Goal: Task Accomplishment & Management: Complete application form

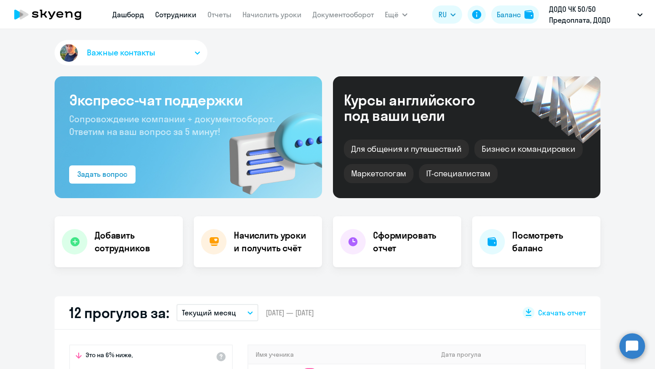
click at [187, 15] on link "Сотрудники" at bounding box center [175, 14] width 41 height 9
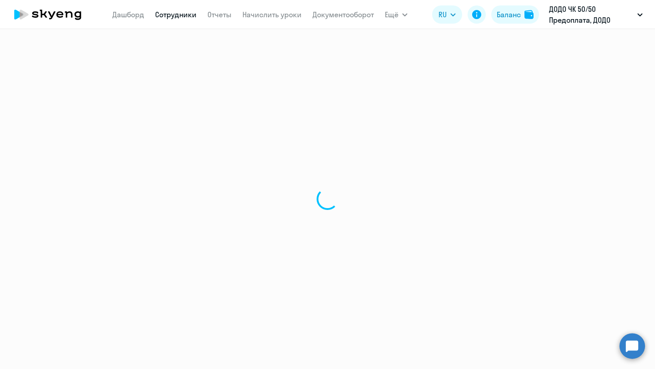
select select "30"
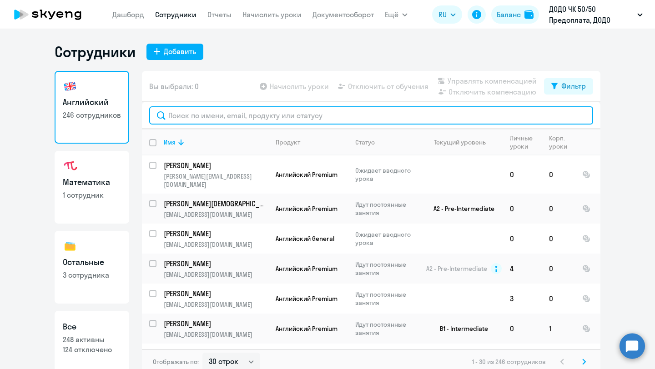
click at [197, 119] on input "text" at bounding box center [371, 115] width 444 height 18
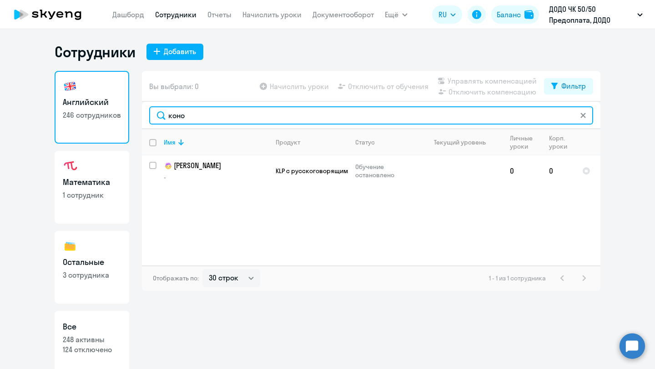
type input "коно"
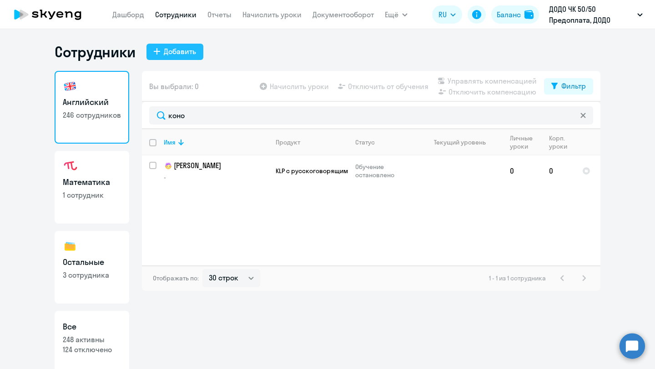
click at [178, 50] on div "Добавить" at bounding box center [180, 51] width 32 height 11
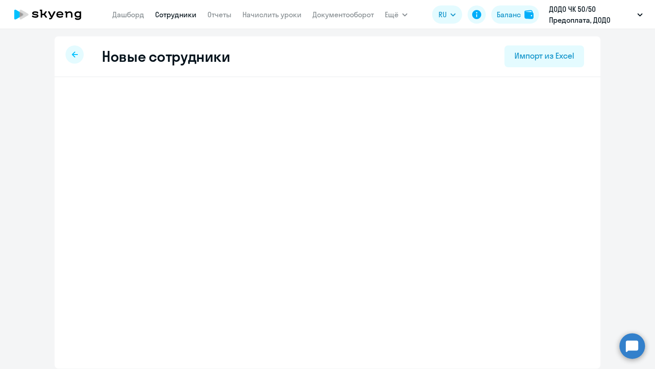
select select "english_adult_not_native_speaker"
select select "3"
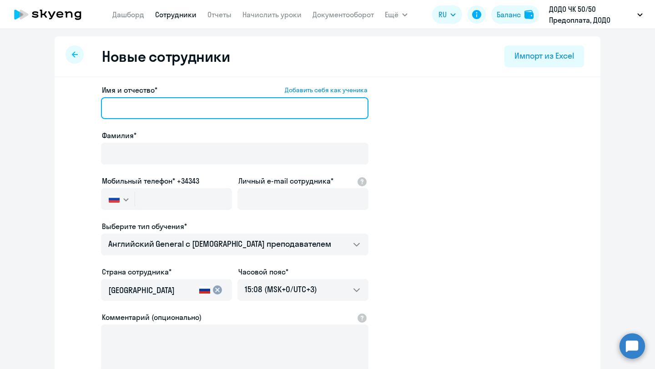
click at [162, 108] on input "Имя и отчество* Добавить себя как ученика" at bounding box center [234, 108] width 267 height 22
paste input "[PERSON_NAME]"
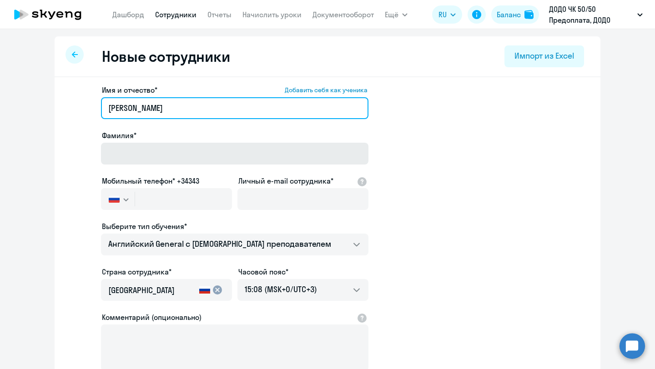
type input "[PERSON_NAME]"
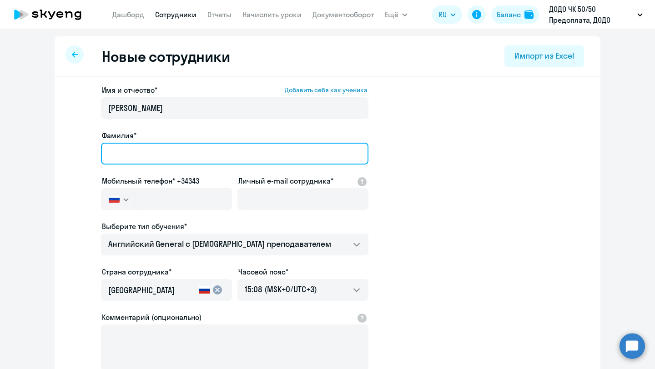
click at [136, 155] on input "Фамилия*" at bounding box center [234, 154] width 267 height 22
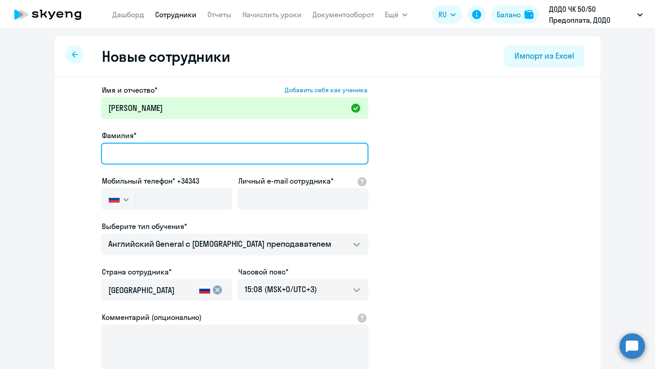
paste input "[PERSON_NAME]"
type input "[PERSON_NAME]"
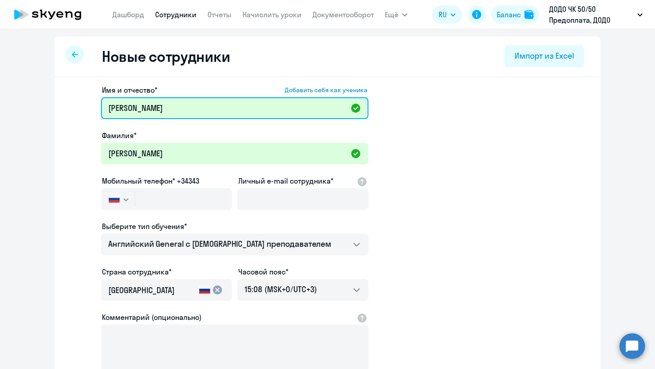
drag, startPoint x: 150, startPoint y: 106, endPoint x: 99, endPoint y: 106, distance: 51.8
click at [99, 106] on app-new-student-form "Имя и отчество* Добавить себя как ученика [PERSON_NAME] [PERSON_NAME]* [PERSON_…" at bounding box center [327, 247] width 517 height 324
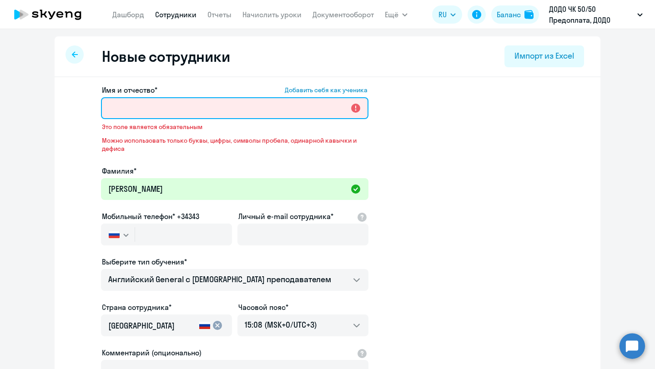
paste input "[PERSON_NAME]"
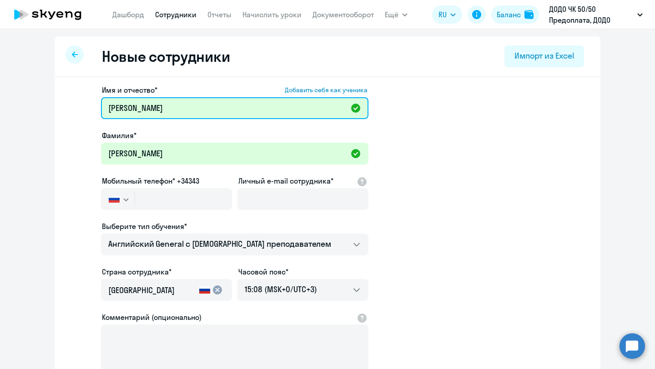
type input "[PERSON_NAME]"
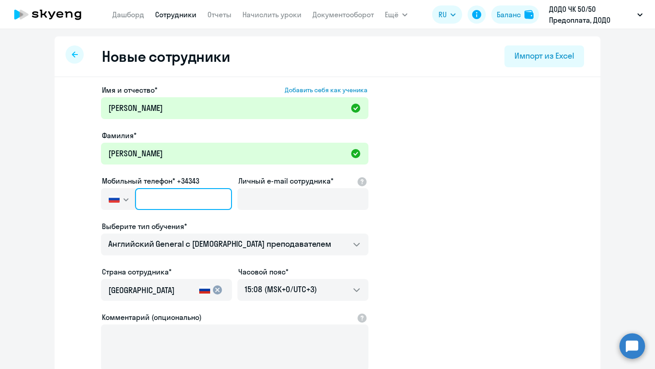
click at [181, 192] on input "text" at bounding box center [183, 199] width 97 height 22
paste input "[PHONE_NUMBER]"
type input "[PHONE_NUMBER]"
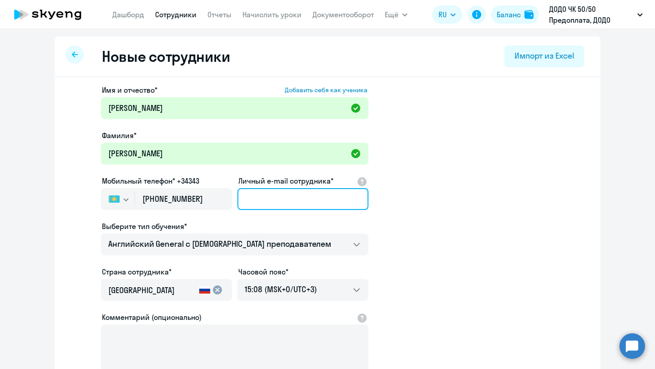
click at [275, 197] on input "Личный e-mail сотрудника*" at bounding box center [302, 199] width 131 height 22
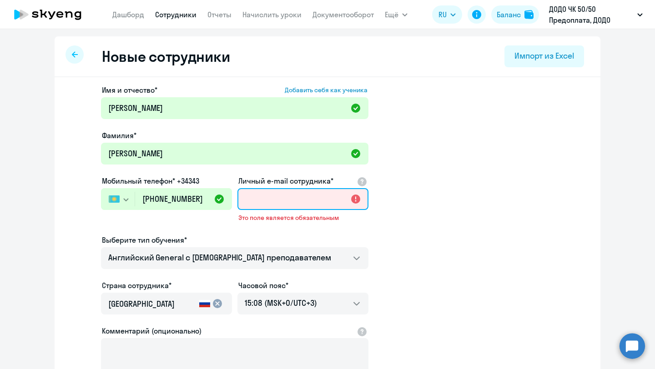
paste input "[EMAIL_ADDRESS][DOMAIN_NAME]"
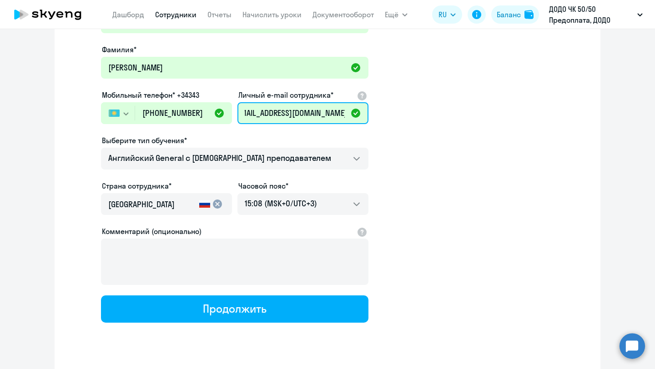
scroll to position [107, 0]
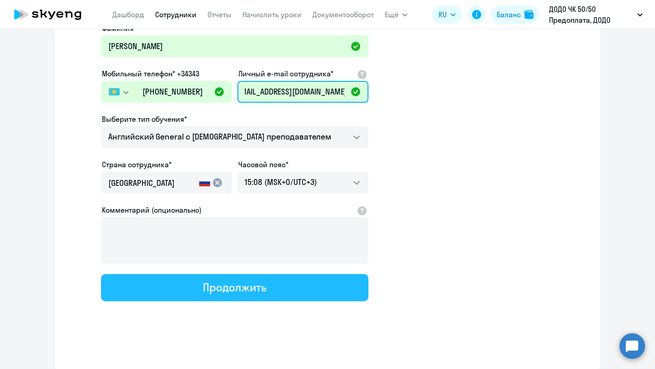
type input "[EMAIL_ADDRESS][DOMAIN_NAME]"
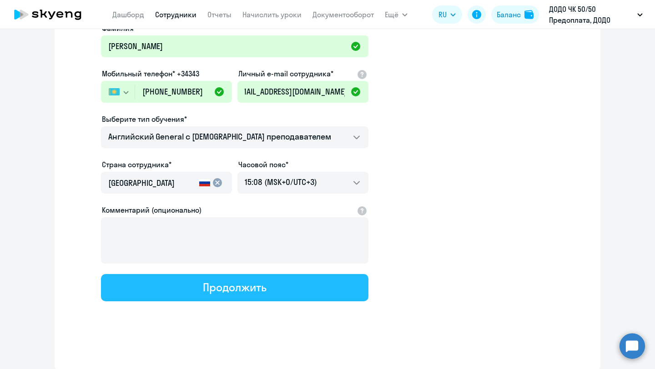
scroll to position [0, 0]
click at [202, 285] on button "Продолжить" at bounding box center [234, 287] width 267 height 27
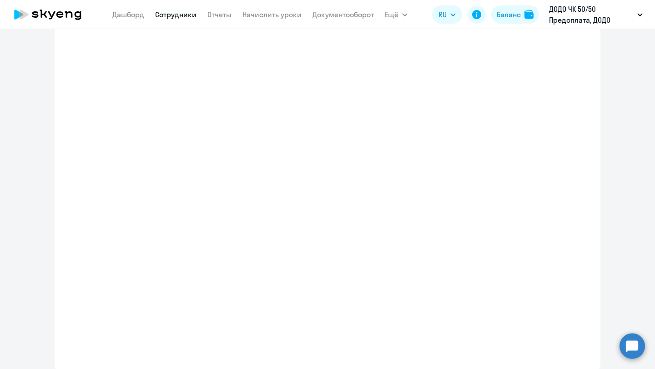
select select "english_adult_not_native_speaker"
select select "3"
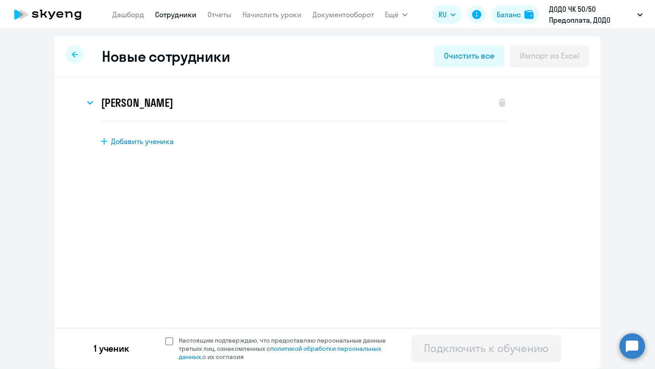
click at [167, 342] on span at bounding box center [169, 341] width 8 height 8
click at [165, 336] on input "Настоящим подтверждаю, что предоставляю персональные данные третьих лиц, ознако…" at bounding box center [165, 336] width 0 height 0
checkbox input "true"
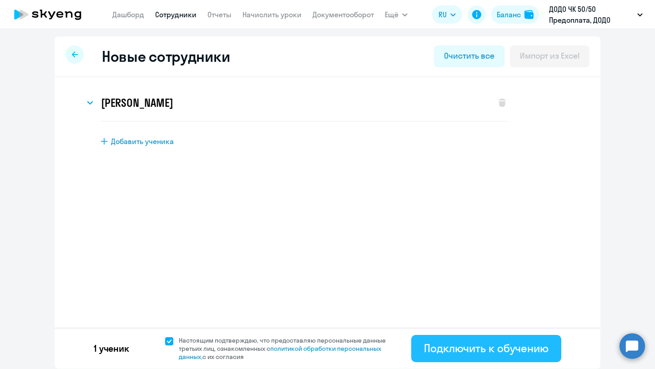
click at [452, 354] on div "Подключить к обучению" at bounding box center [486, 348] width 125 height 15
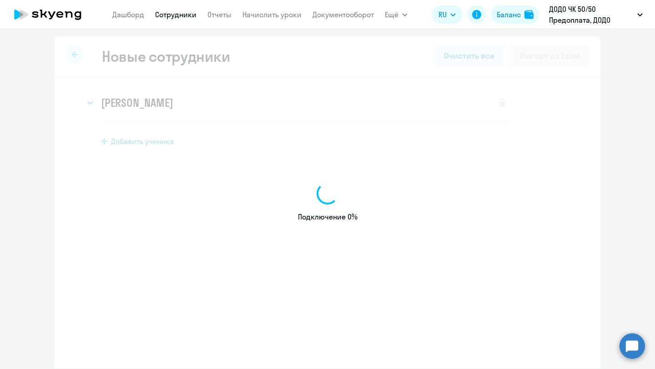
select select "english_adult_not_native_speaker"
select select "3"
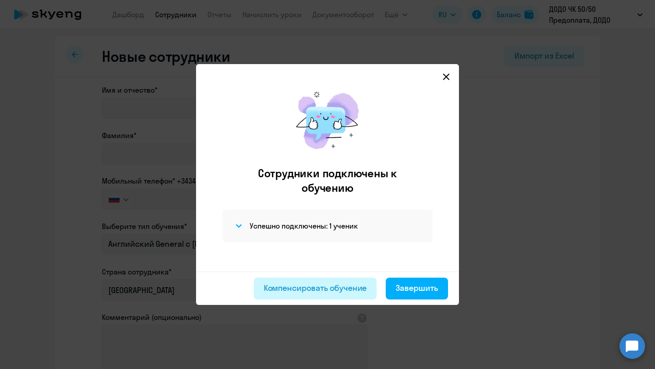
click at [320, 290] on div "Компенсировать обучение" at bounding box center [315, 288] width 103 height 12
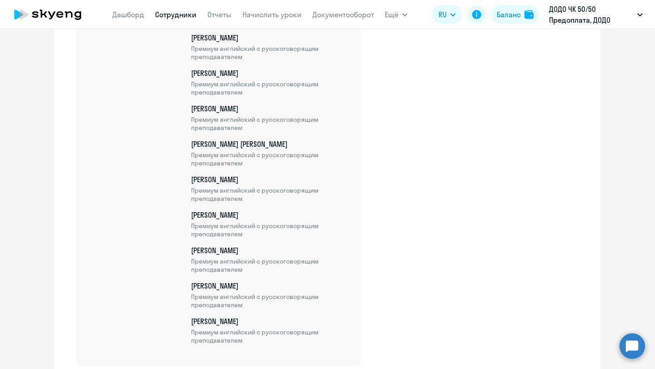
scroll to position [7710, 0]
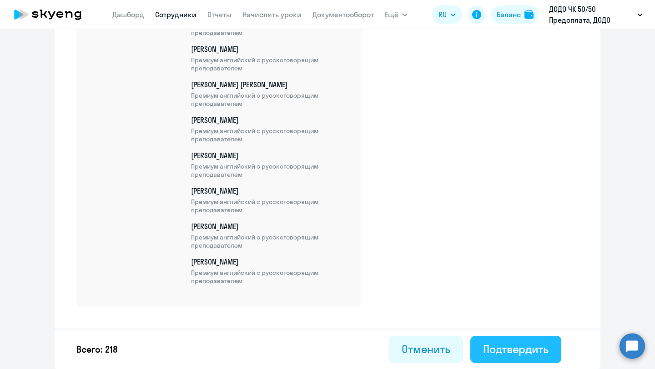
click at [502, 344] on div "Подтвердить" at bounding box center [515, 349] width 65 height 15
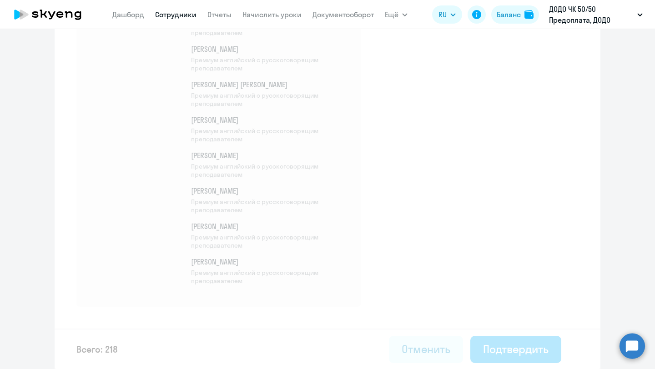
select select "30"
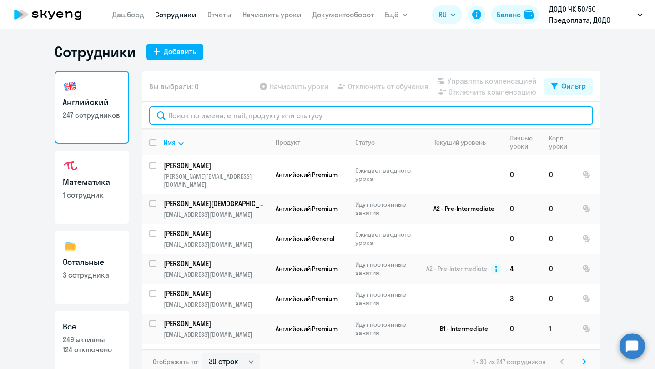
click at [164, 118] on input "text" at bounding box center [371, 115] width 444 height 18
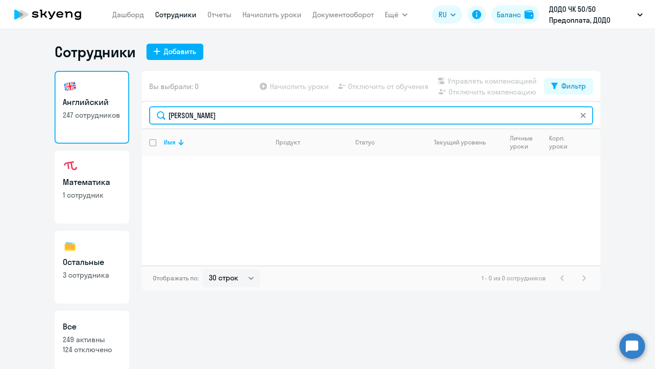
type input "[PERSON_NAME]"
